Goal: Information Seeking & Learning: Learn about a topic

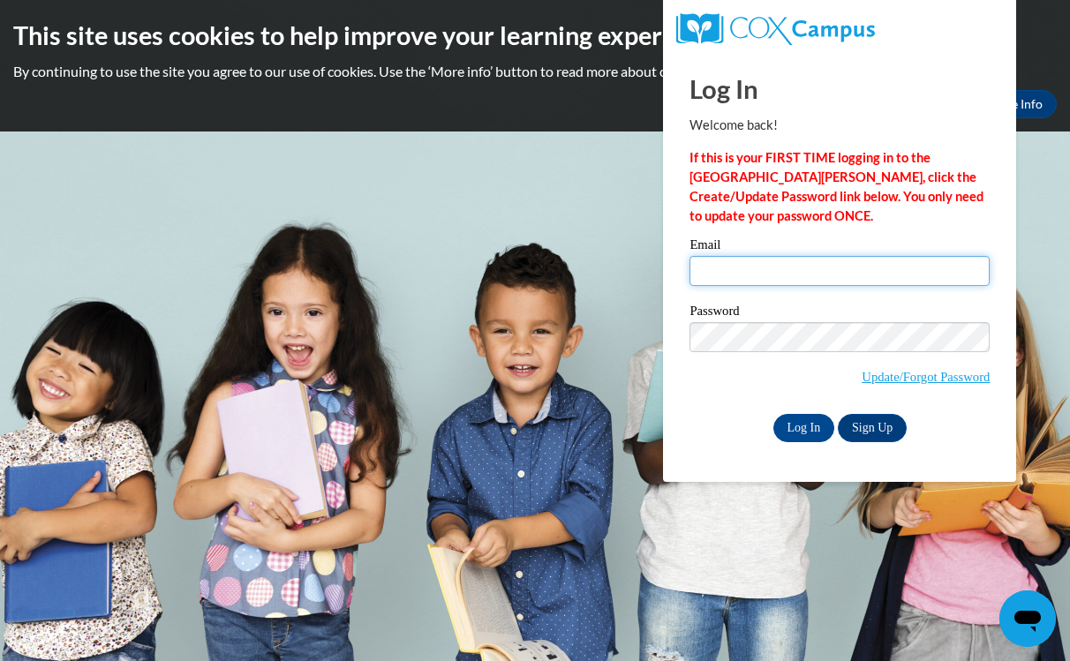
type input "jr00464@my.westga.edu"
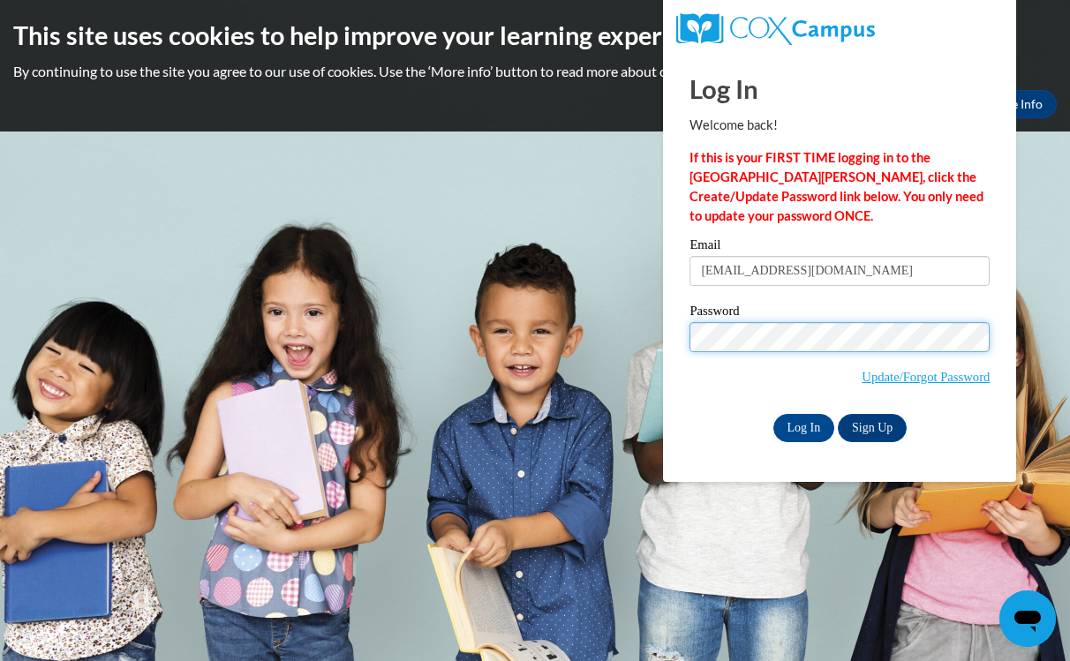
click at [803, 425] on input "Log In" at bounding box center [805, 428] width 62 height 28
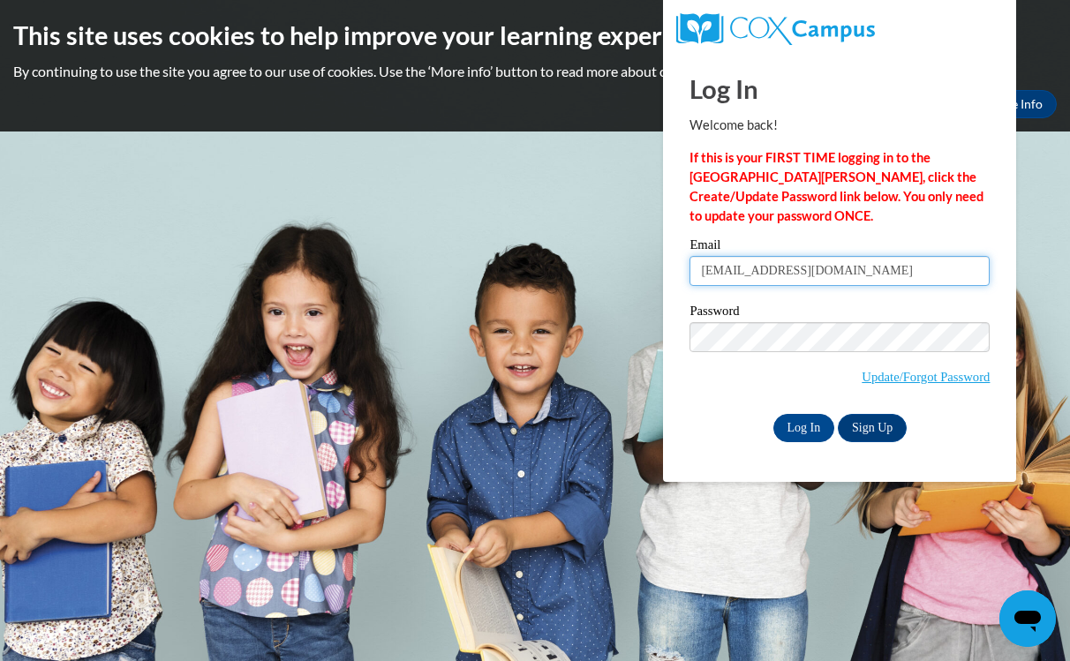
click at [875, 268] on input "jr00464@my.westga.edu" at bounding box center [840, 271] width 300 height 30
click at [802, 434] on input "Log In" at bounding box center [805, 428] width 62 height 28
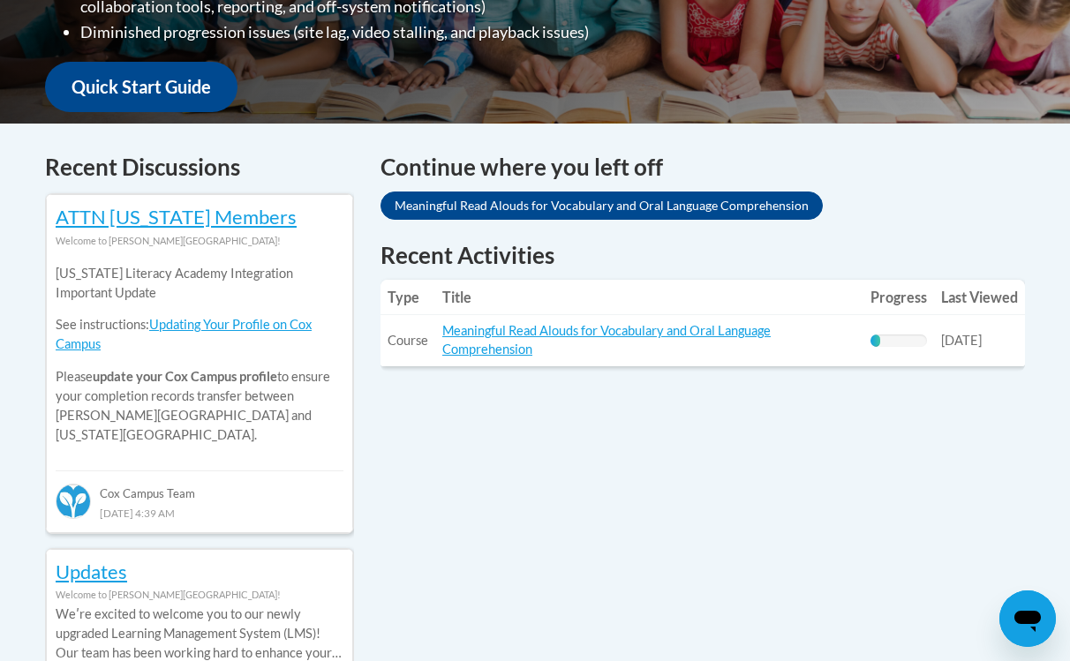
scroll to position [628, 0]
click at [662, 327] on link "Meaningful Read Alouds for Vocabulary and Oral Language Comprehension" at bounding box center [606, 340] width 329 height 34
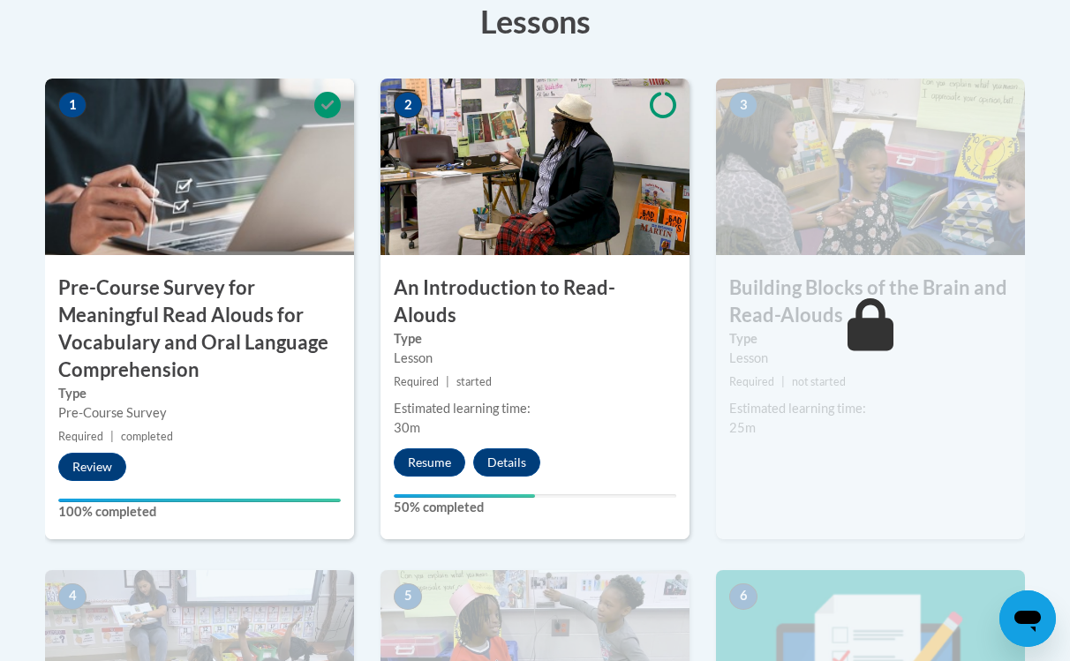
scroll to position [586, 0]
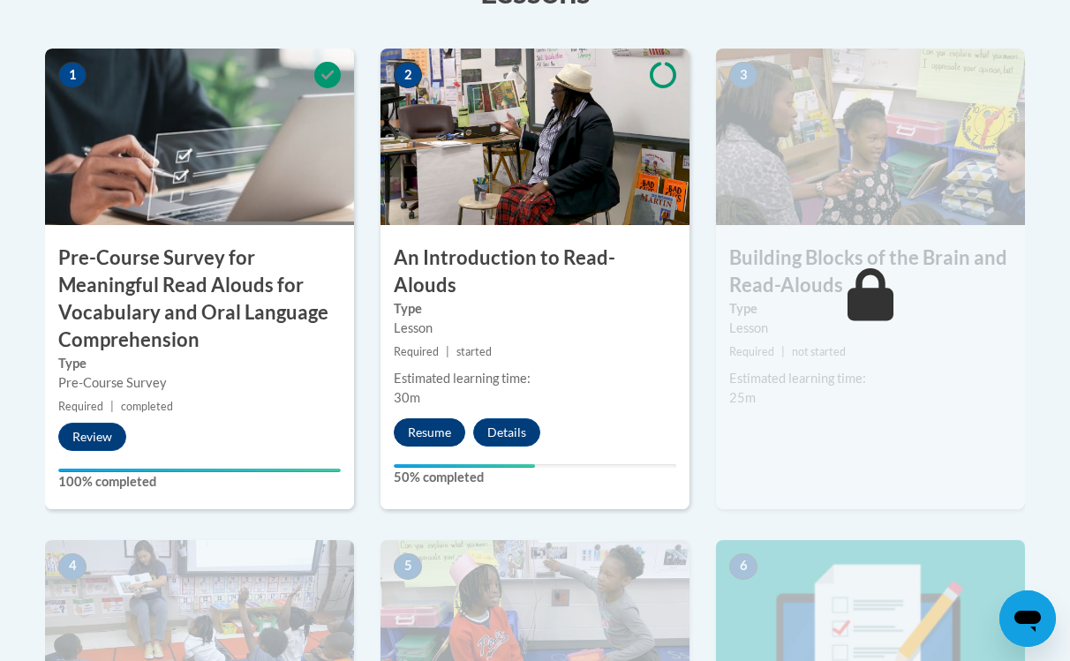
click at [430, 419] on button "Resume" at bounding box center [430, 433] width 72 height 28
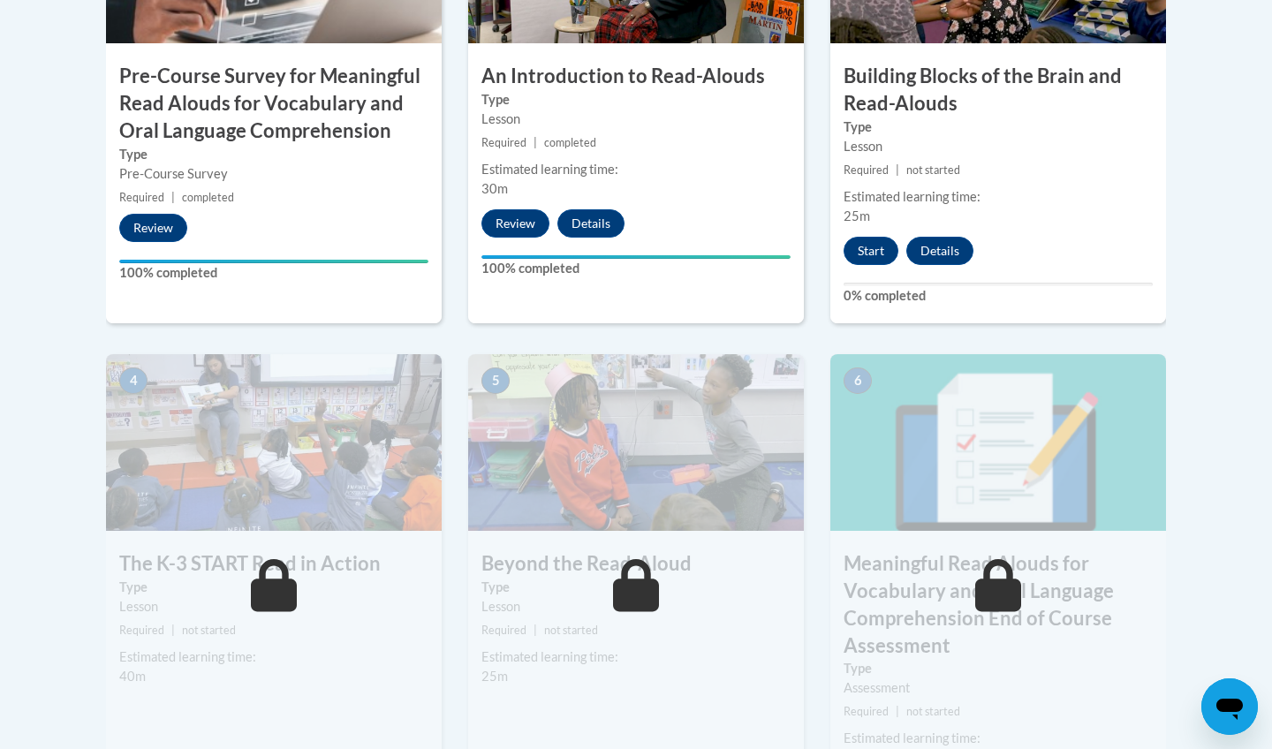
scroll to position [769, 0]
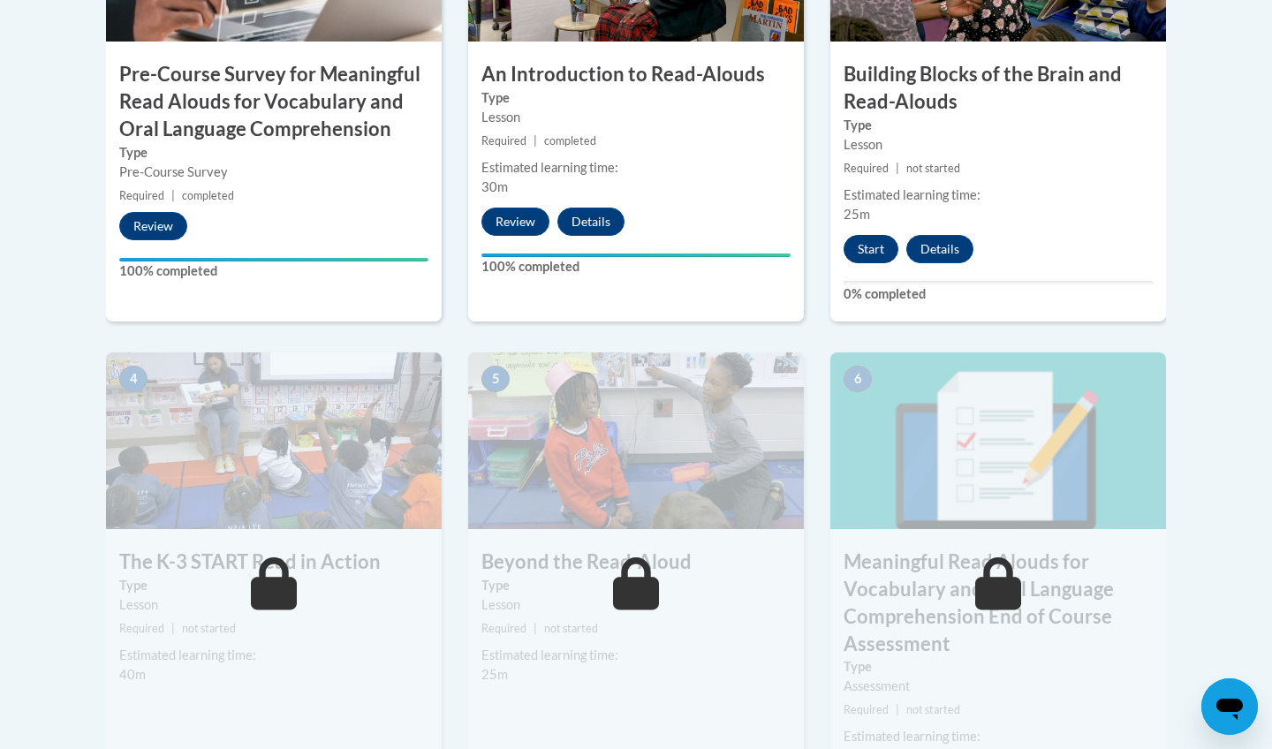
click at [885, 247] on button "Start" at bounding box center [870, 249] width 55 height 28
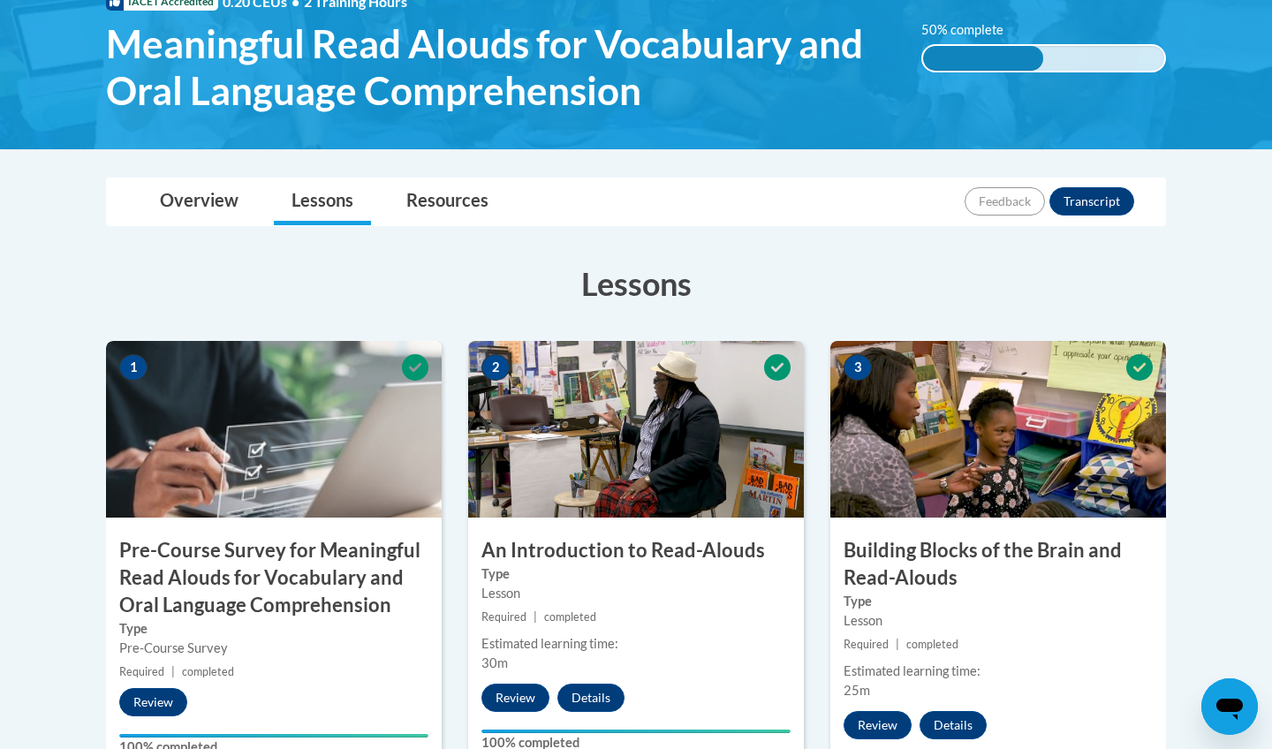
scroll to position [172, 0]
